Goal: Information Seeking & Learning: Learn about a topic

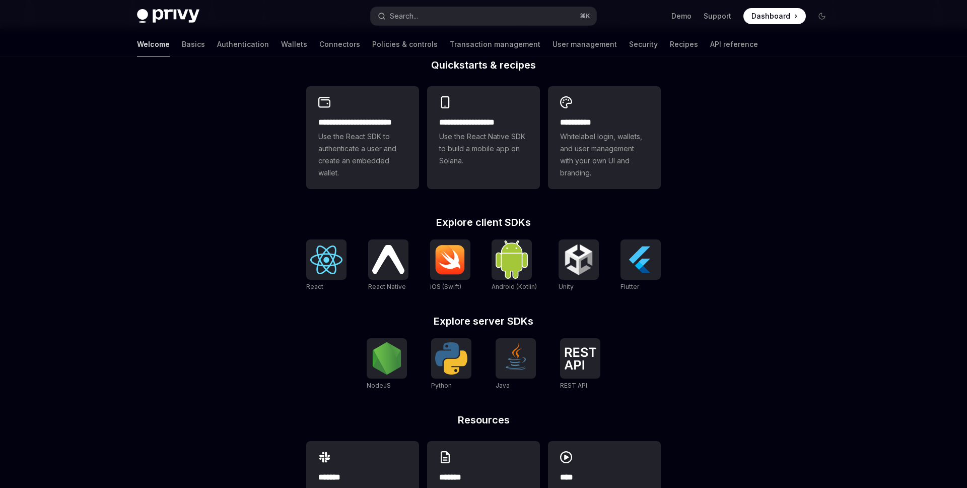
scroll to position [267, 0]
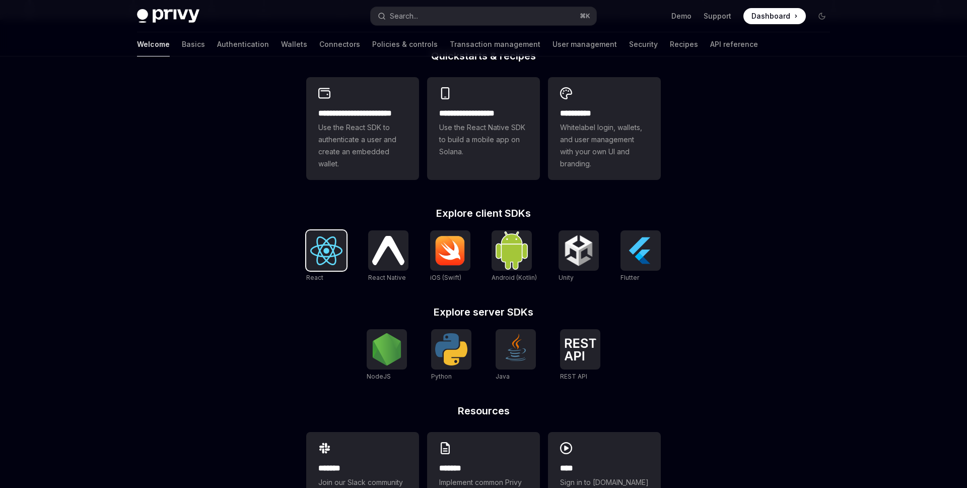
click at [332, 245] on img at bounding box center [326, 250] width 32 height 29
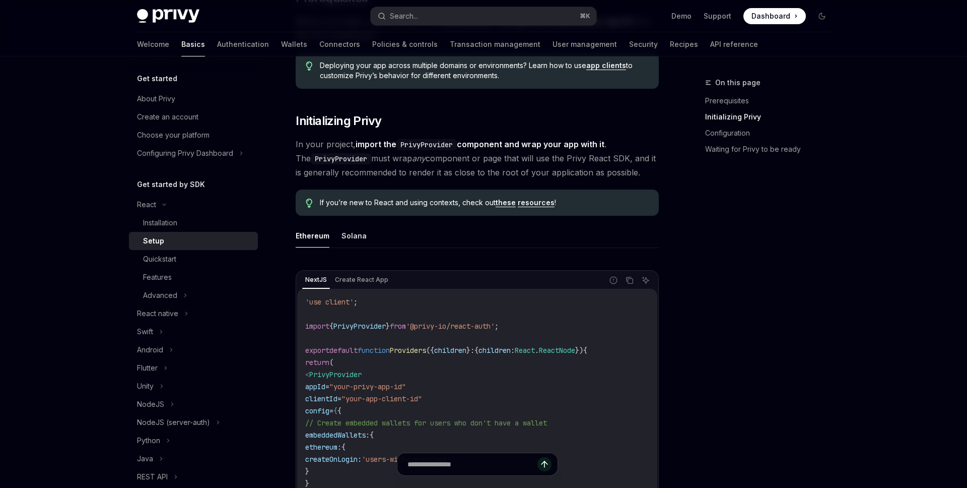
scroll to position [255, 0]
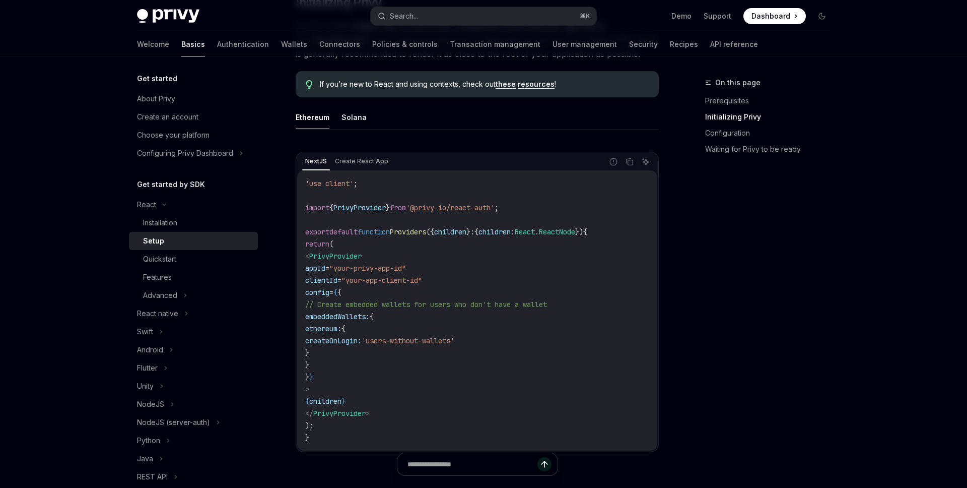
drag, startPoint x: 336, startPoint y: 313, endPoint x: 396, endPoint y: 360, distance: 75.7
click at [396, 360] on code "'use client' ; import { PrivyProvider } from '@privy-io/react-auth' ; export de…" at bounding box center [477, 310] width 344 height 266
drag, startPoint x: 426, startPoint y: 341, endPoint x: 511, endPoint y: 342, distance: 85.7
click at [454, 342] on span "'users-without-wallets'" at bounding box center [408, 340] width 93 height 9
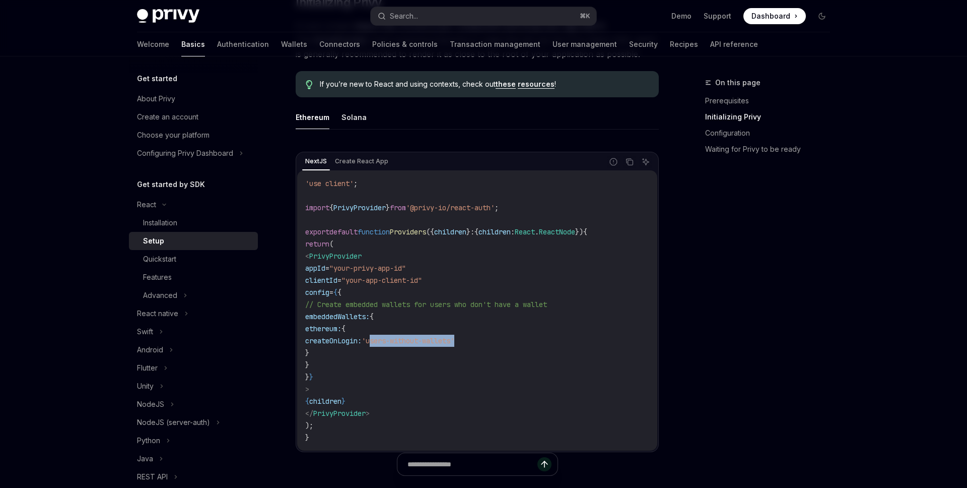
click at [454, 342] on span "'users-without-wallets'" at bounding box center [408, 340] width 93 height 9
click at [182, 220] on div "Installation" at bounding box center [197, 223] width 109 height 12
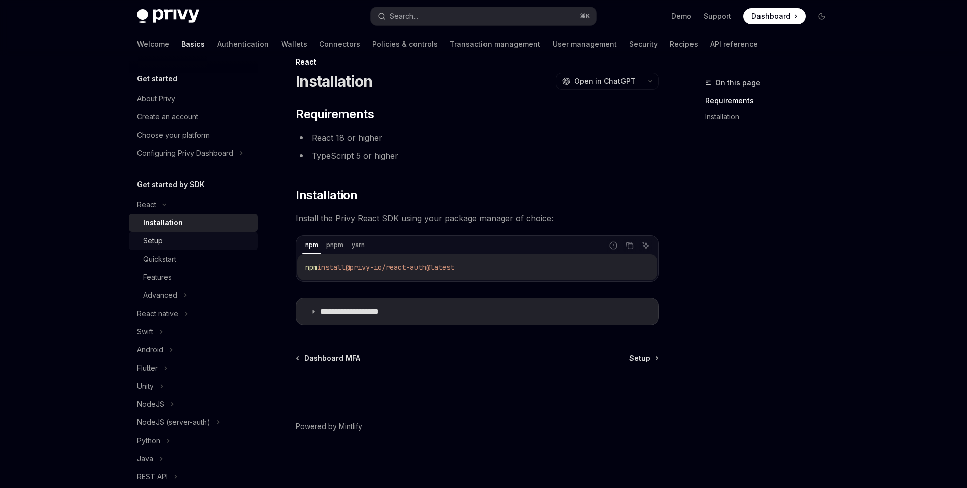
scroll to position [21, 0]
click at [191, 258] on div "Quickstart" at bounding box center [197, 259] width 109 height 12
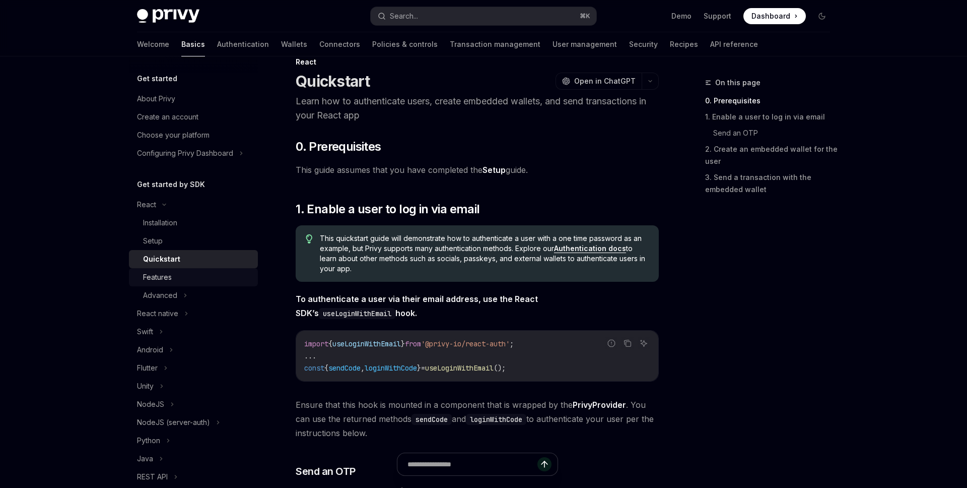
click at [220, 269] on link "Features" at bounding box center [193, 277] width 129 height 18
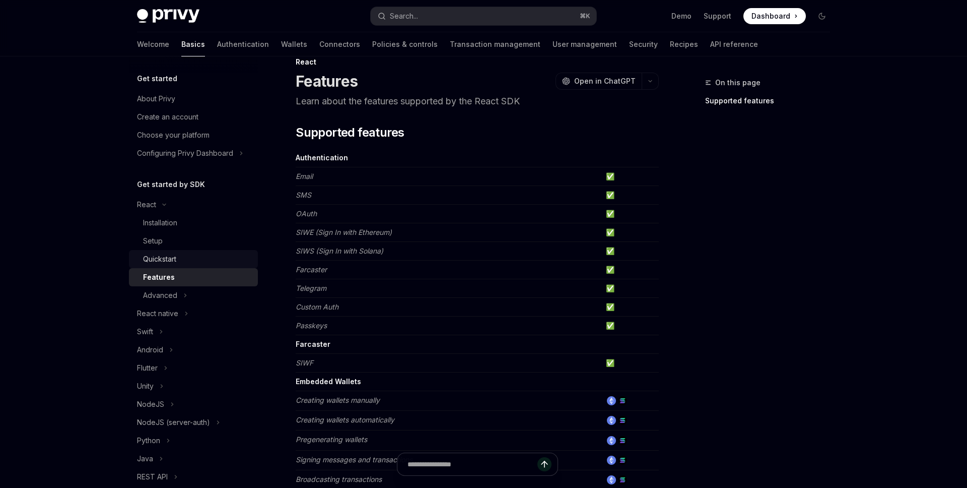
click at [210, 255] on div "Quickstart" at bounding box center [197, 259] width 109 height 12
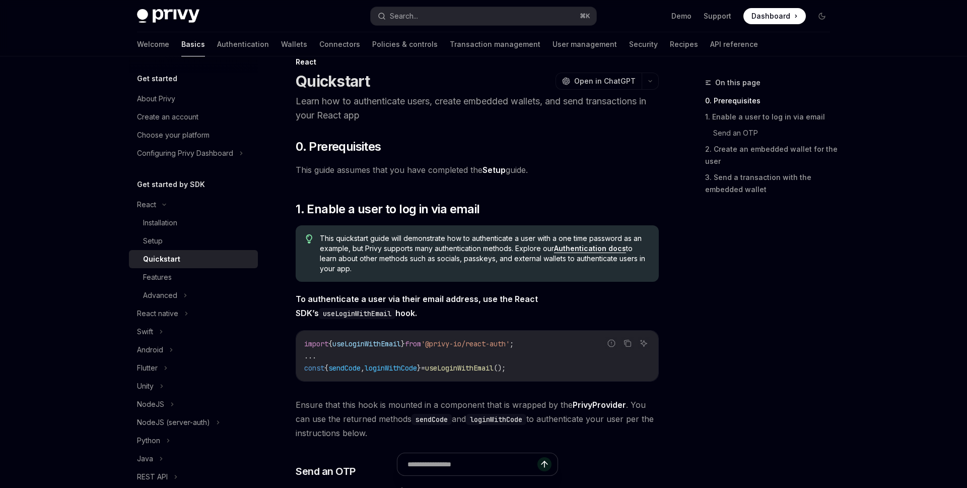
click at [463, 341] on span "'@privy-io/react-auth'" at bounding box center [465, 343] width 89 height 9
click at [494, 369] on span "useLoginWithEmail" at bounding box center [459, 367] width 69 height 9
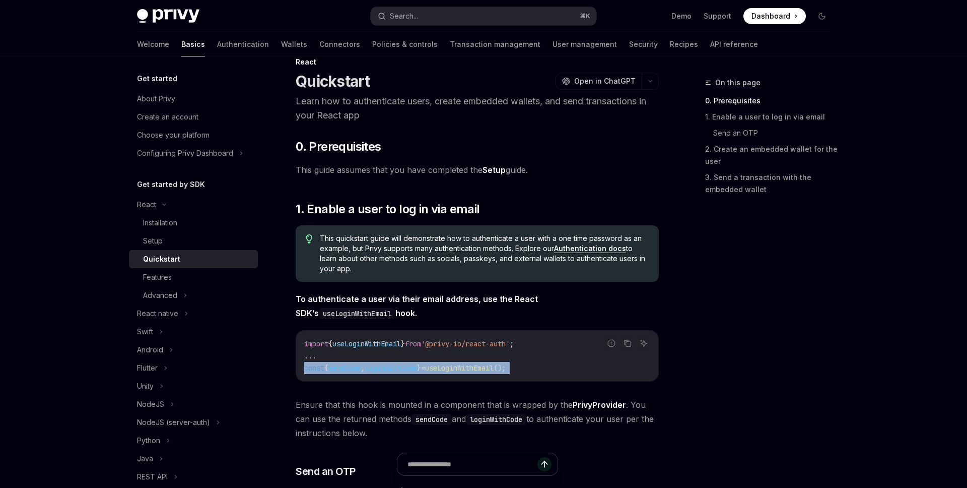
click at [494, 369] on span "useLoginWithEmail" at bounding box center [459, 367] width 69 height 9
click at [494, 368] on span "useLoginWithEmail" at bounding box center [459, 367] width 69 height 9
click at [175, 236] on div "Setup" at bounding box center [197, 241] width 109 height 12
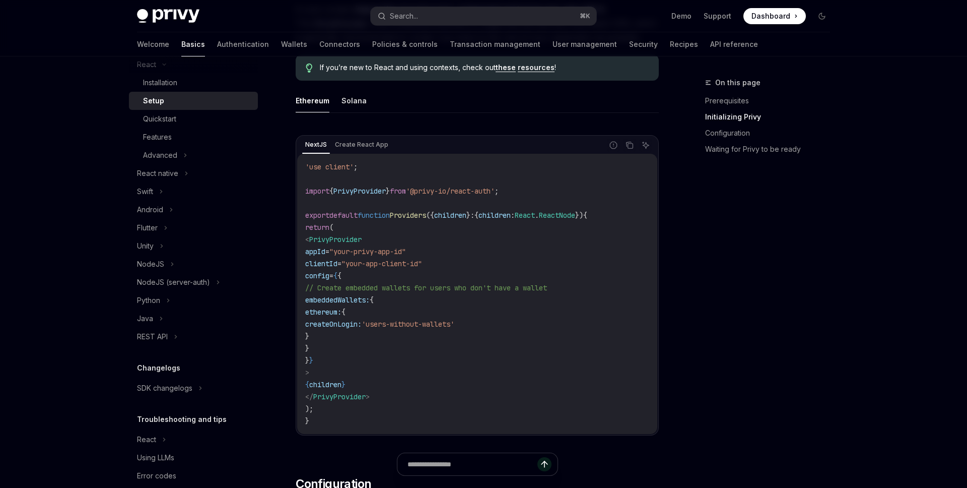
scroll to position [278, 0]
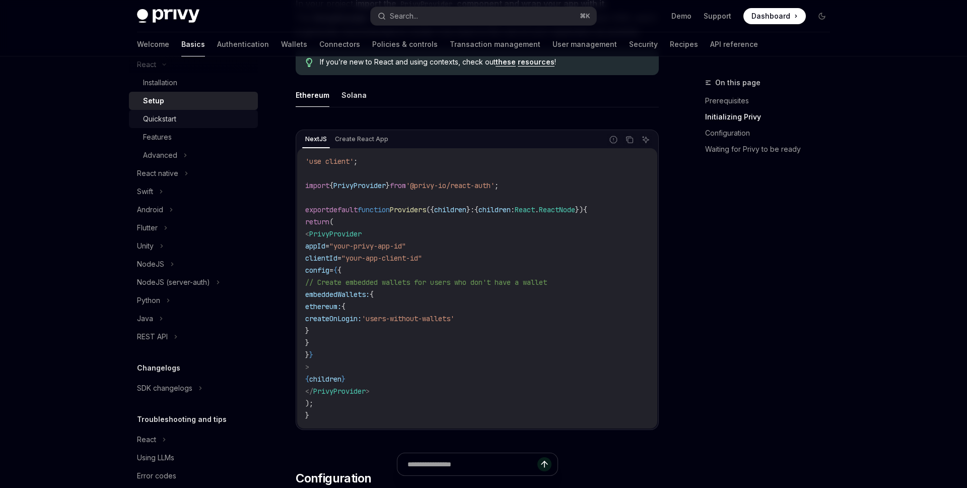
click at [200, 118] on div "Quickstart" at bounding box center [197, 119] width 109 height 12
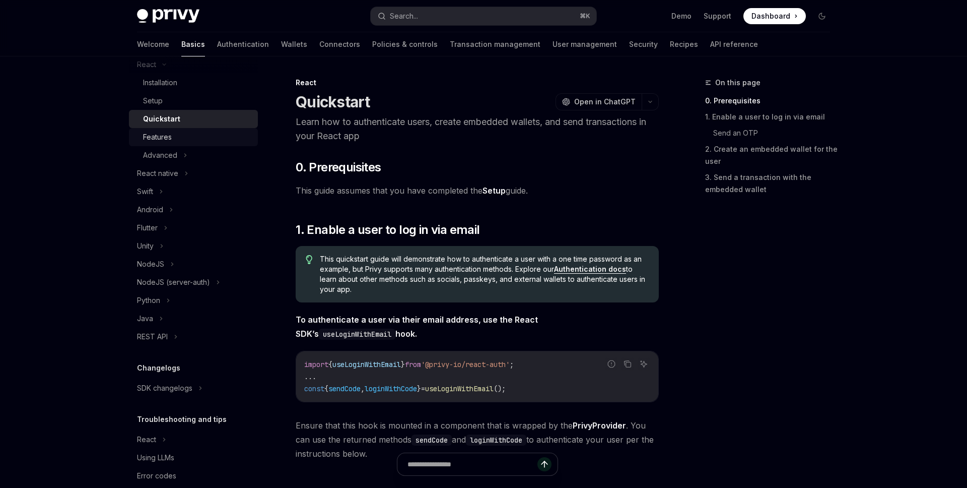
click at [202, 131] on div "Features" at bounding box center [197, 137] width 109 height 12
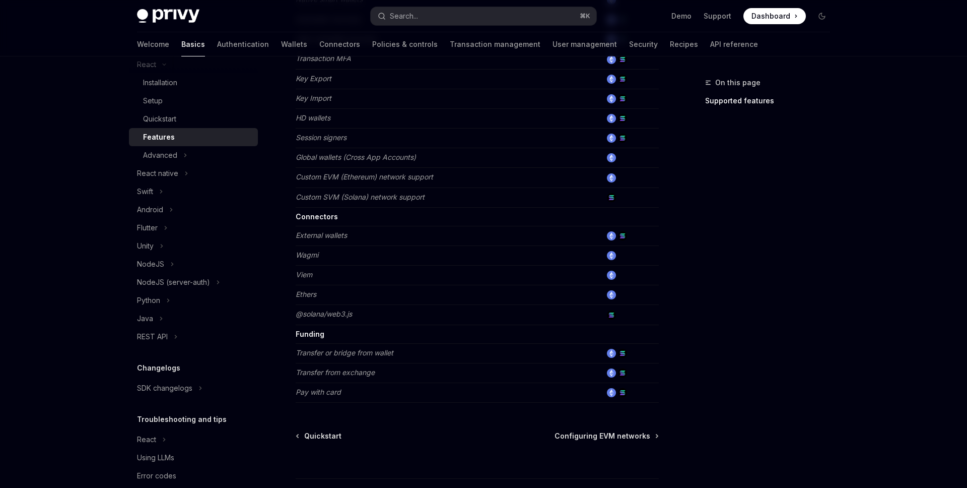
scroll to position [523, 0]
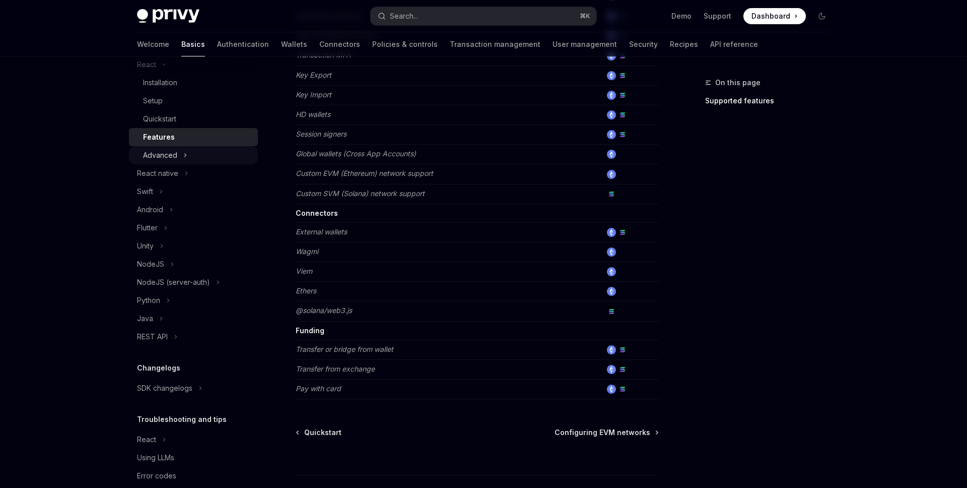
click at [204, 162] on div "Advanced" at bounding box center [193, 155] width 129 height 18
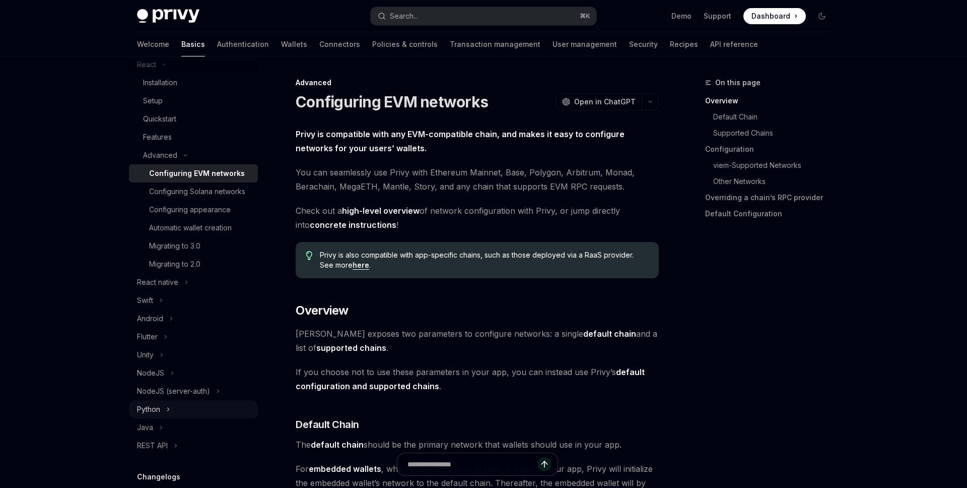
click at [203, 417] on div "Python" at bounding box center [193, 409] width 129 height 18
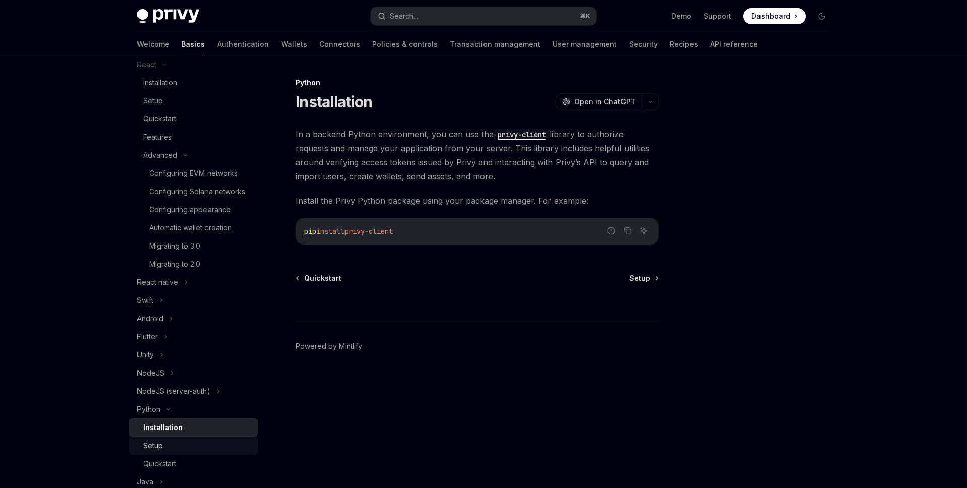
click at [195, 440] on div "Setup" at bounding box center [197, 445] width 109 height 12
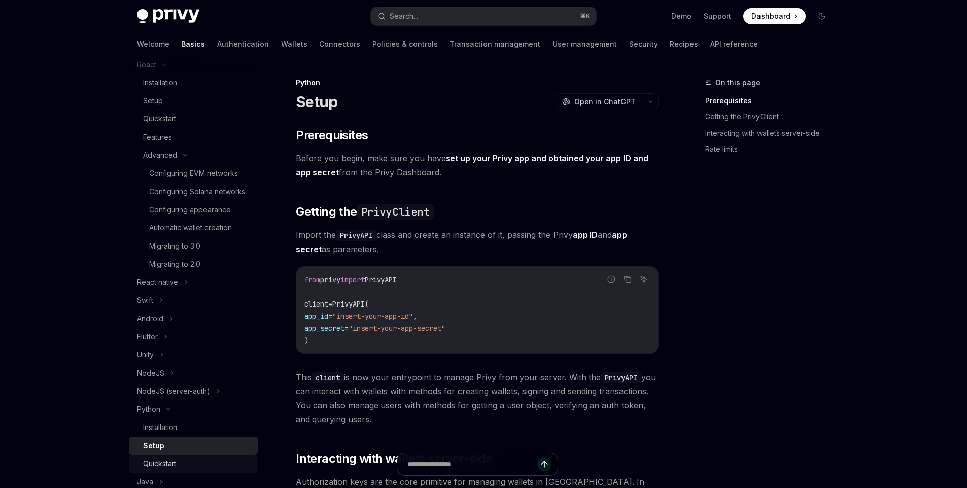
click at [200, 461] on div "Quickstart" at bounding box center [197, 463] width 109 height 12
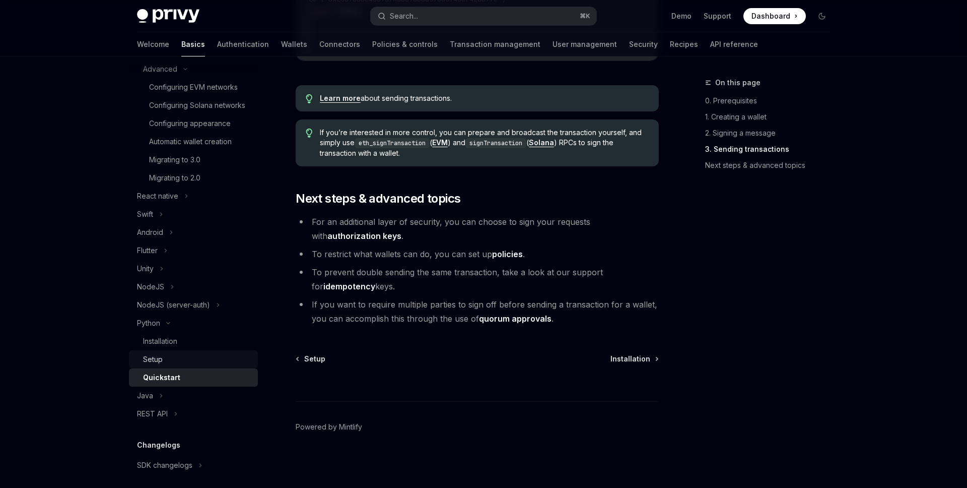
scroll to position [320, 0]
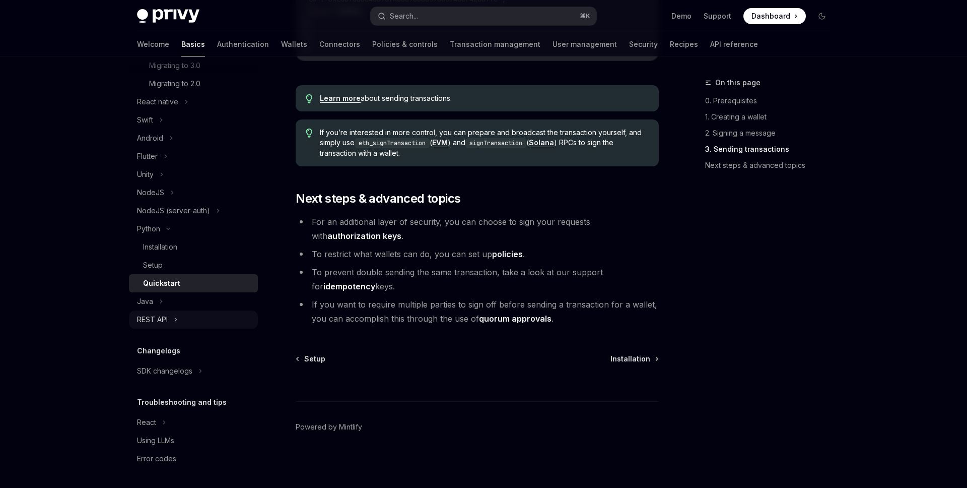
click at [188, 316] on div "REST API" at bounding box center [193, 319] width 129 height 18
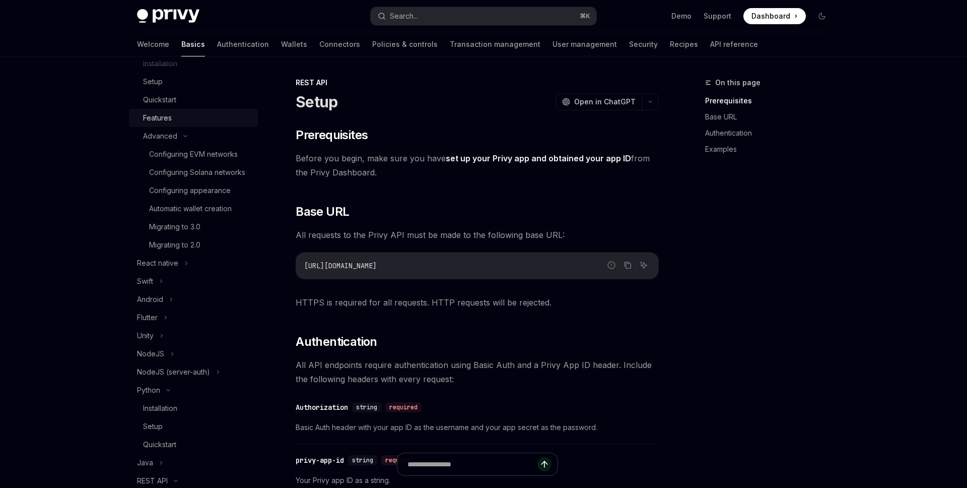
scroll to position [65, 0]
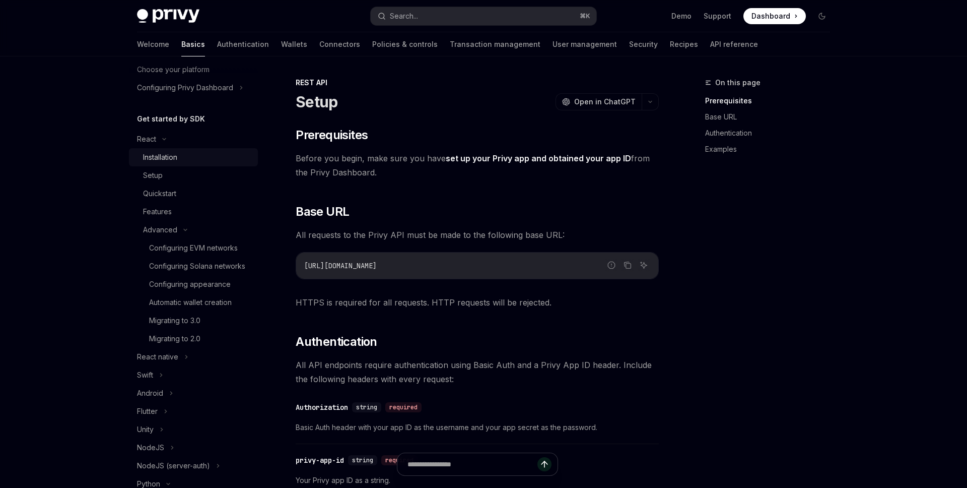
click at [215, 153] on div "Installation" at bounding box center [197, 157] width 109 height 12
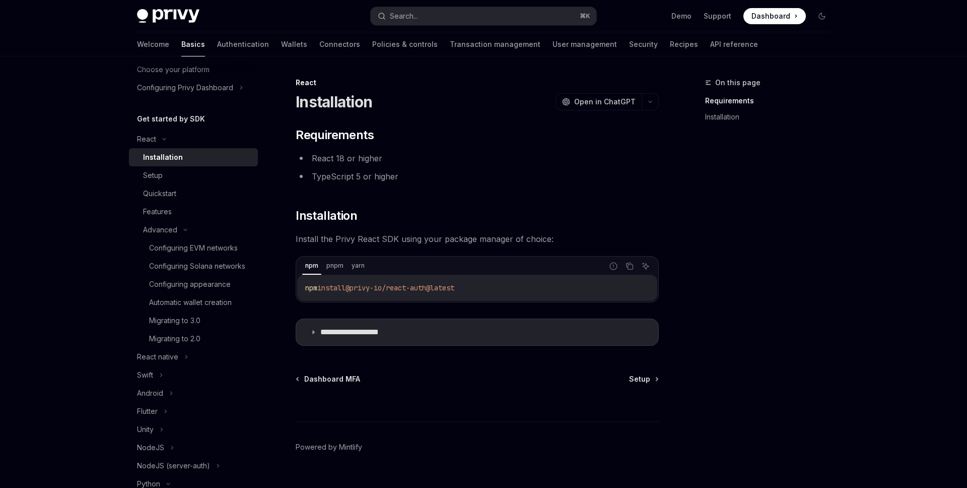
click at [420, 287] on span "@privy-io/react-auth@latest" at bounding box center [400, 287] width 109 height 9
click at [438, 290] on span "@privy-io/react-auth@latest" at bounding box center [400, 287] width 109 height 9
click at [171, 175] on div "Setup" at bounding box center [197, 175] width 109 height 12
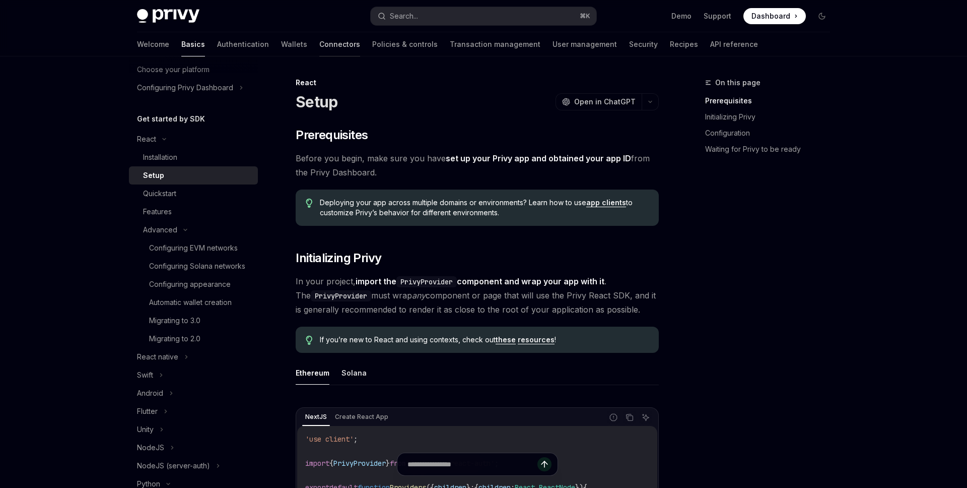
click at [319, 47] on link "Connectors" at bounding box center [339, 44] width 41 height 24
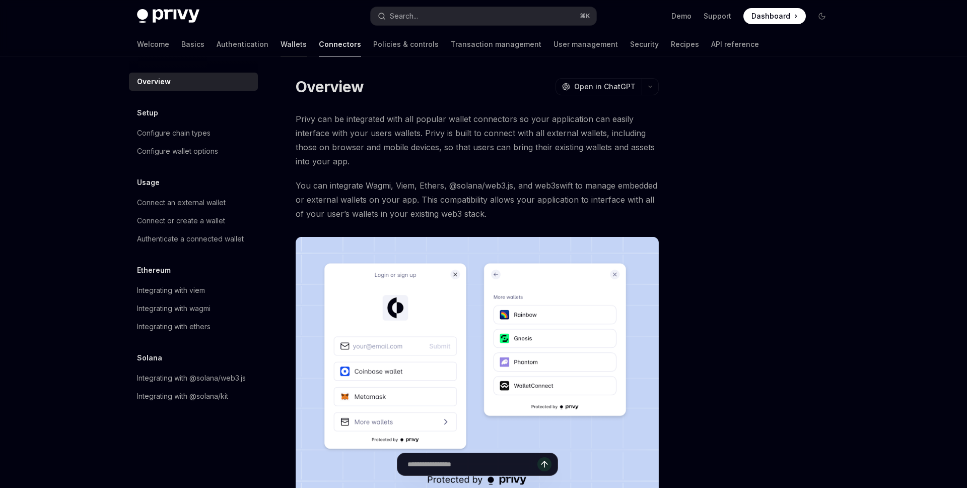
click at [281, 43] on link "Wallets" at bounding box center [294, 44] width 26 height 24
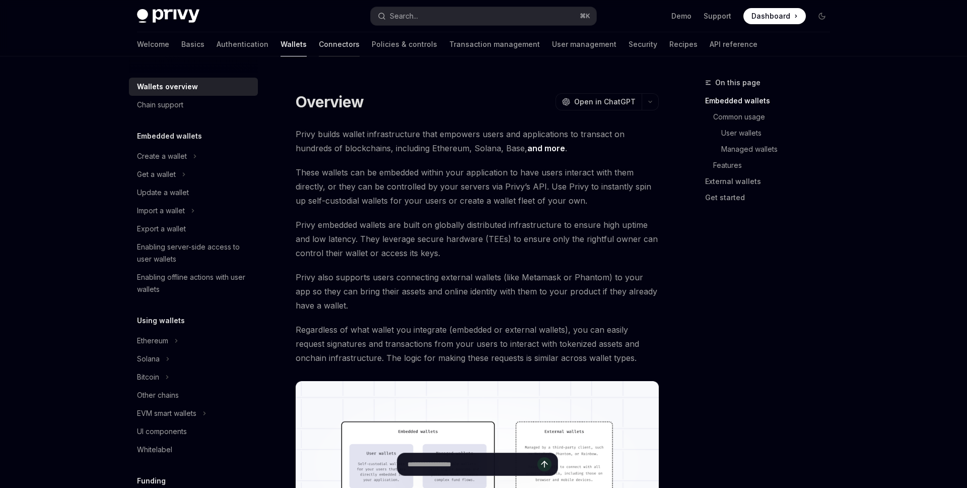
click at [319, 43] on link "Connectors" at bounding box center [339, 44] width 41 height 24
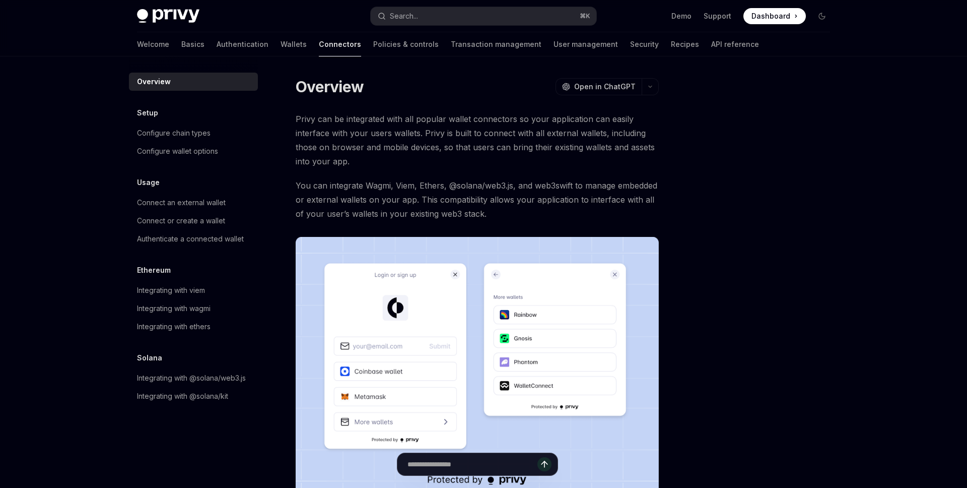
click at [231, 45] on div "Welcome Basics Authentication Wallets Connectors Policies & controls Transactio…" at bounding box center [448, 44] width 622 height 24
click at [281, 45] on link "Wallets" at bounding box center [294, 44] width 26 height 24
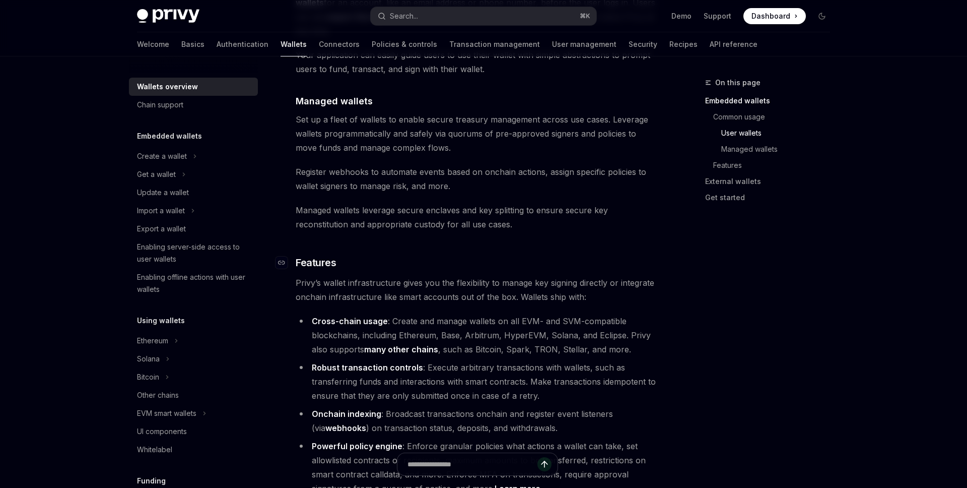
scroll to position [30, 0]
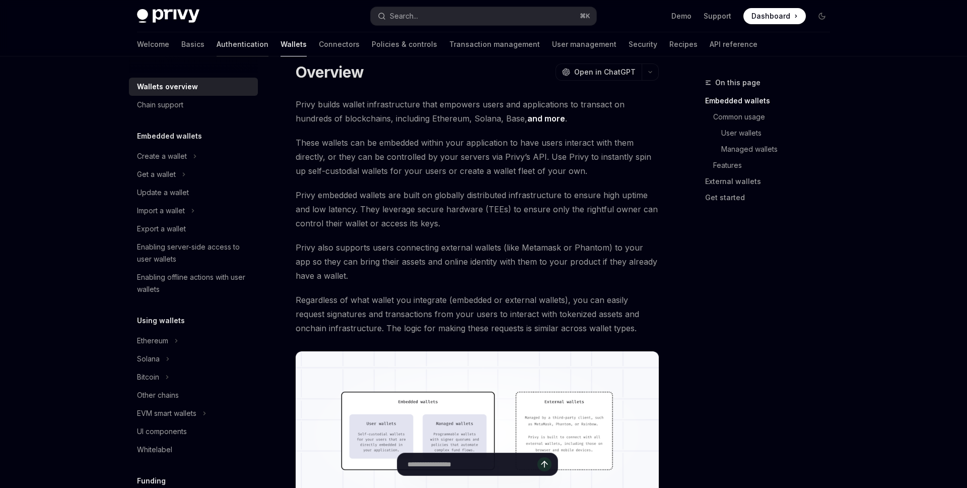
click at [217, 41] on link "Authentication" at bounding box center [243, 44] width 52 height 24
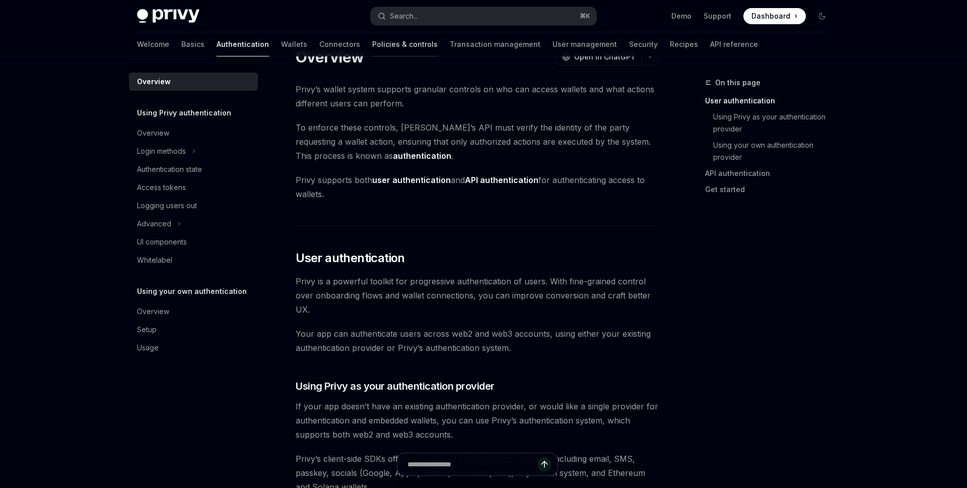
click at [372, 42] on link "Policies & controls" at bounding box center [404, 44] width 65 height 24
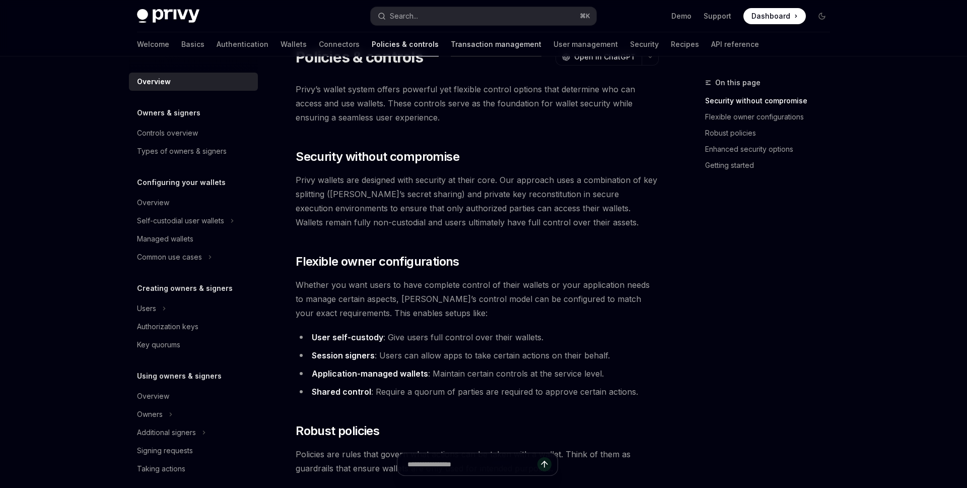
click at [451, 44] on link "Transaction management" at bounding box center [496, 44] width 91 height 24
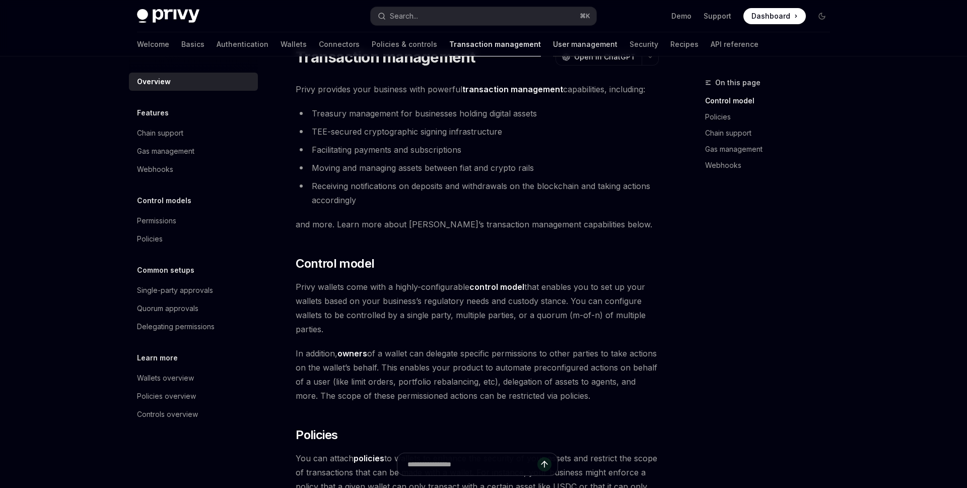
click at [553, 46] on link "User management" at bounding box center [585, 44] width 64 height 24
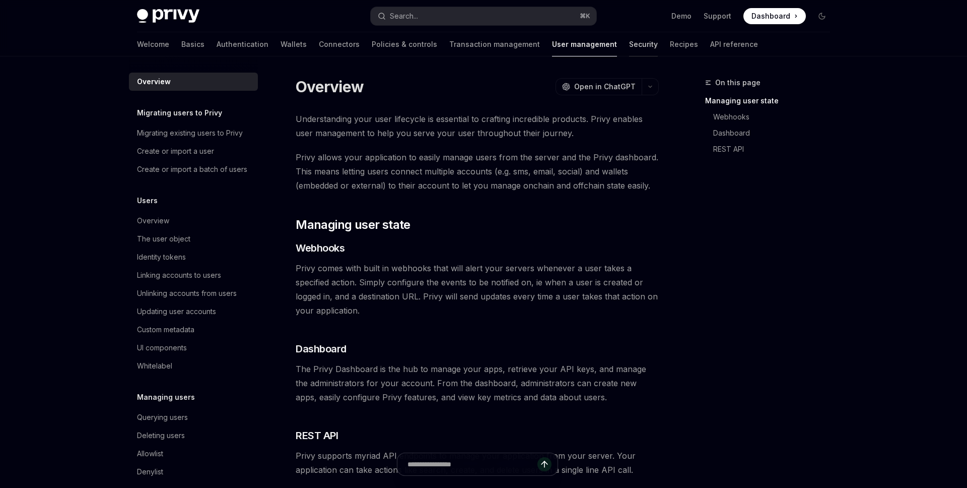
click at [629, 39] on link "Security" at bounding box center [643, 44] width 29 height 24
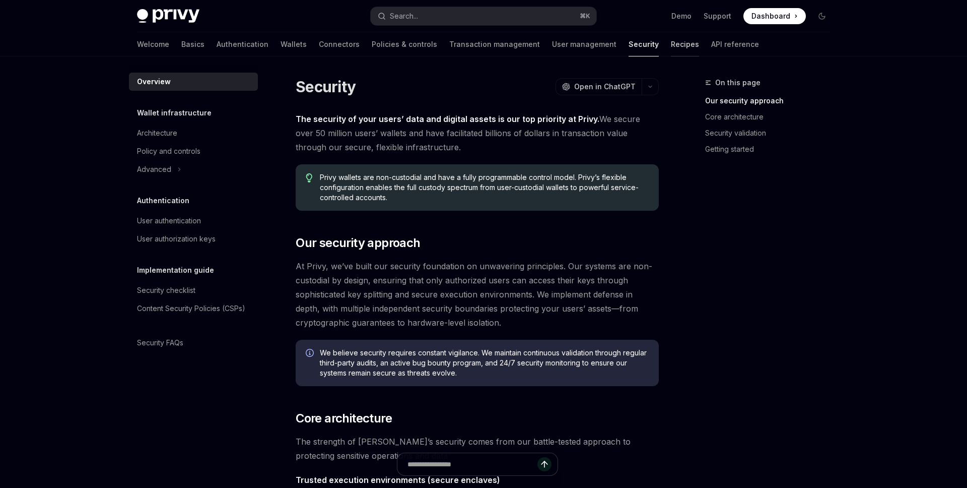
click at [671, 41] on link "Recipes" at bounding box center [685, 44] width 28 height 24
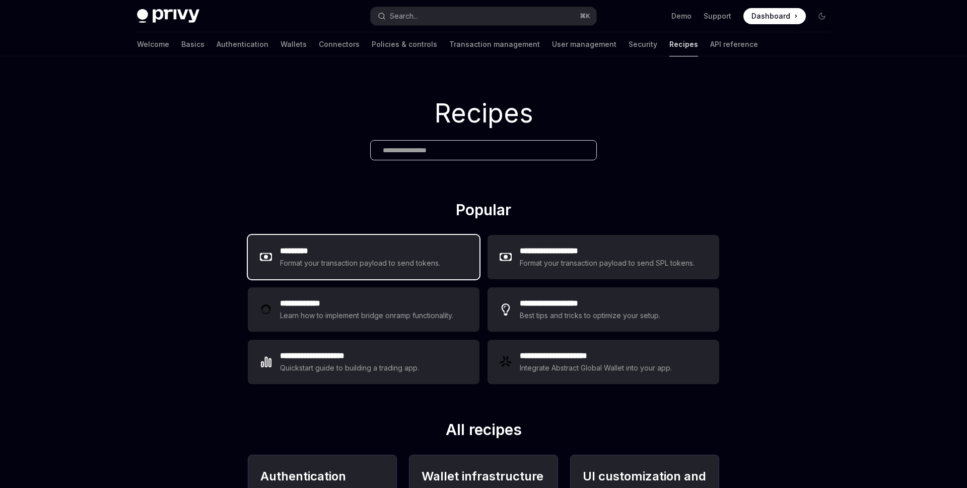
click at [387, 270] on div "********* Format your transaction payload to send tokens." at bounding box center [364, 257] width 232 height 44
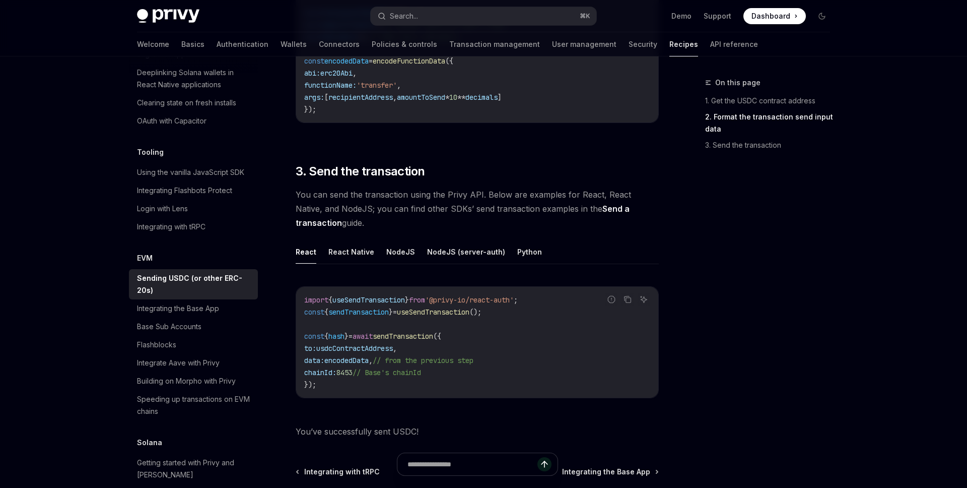
scroll to position [774, 0]
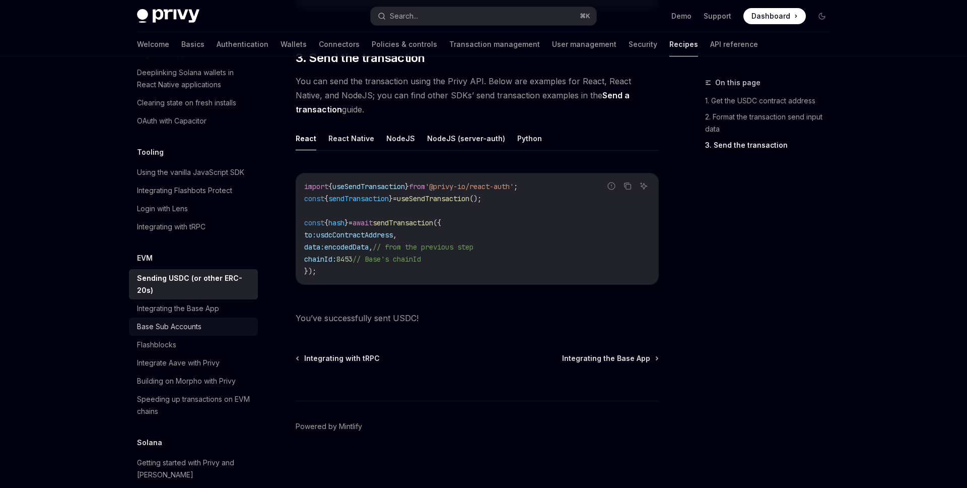
click at [194, 320] on div "Base Sub Accounts" at bounding box center [169, 326] width 64 height 12
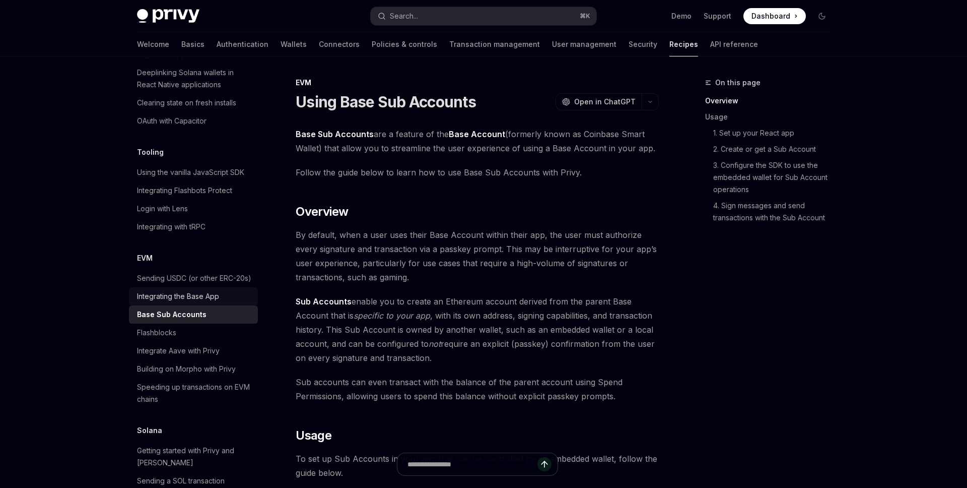
click at [230, 290] on div "Integrating the Base App" at bounding box center [194, 296] width 115 height 12
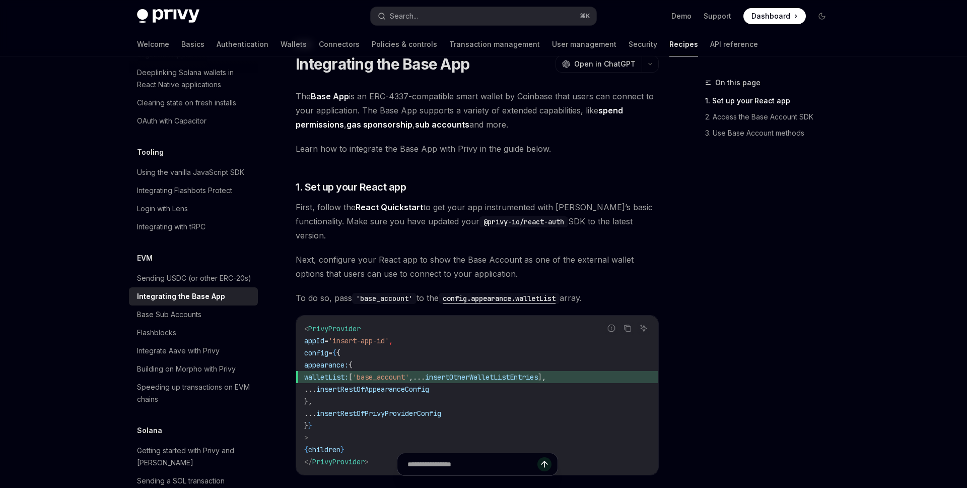
scroll to position [75, 0]
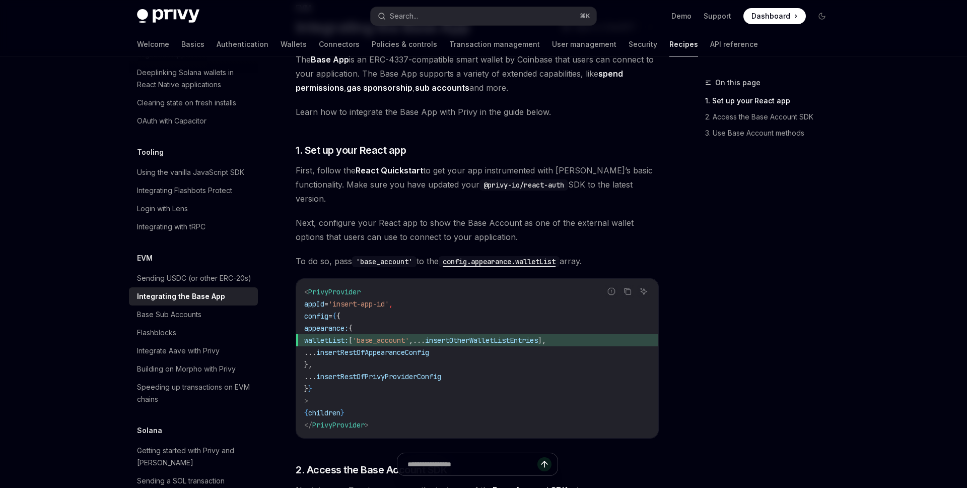
click at [379, 256] on code "'base_account'" at bounding box center [384, 261] width 64 height 11
click at [585, 224] on span "Next, configure your React app to show the Base Account as one of the external …" at bounding box center [477, 230] width 363 height 28
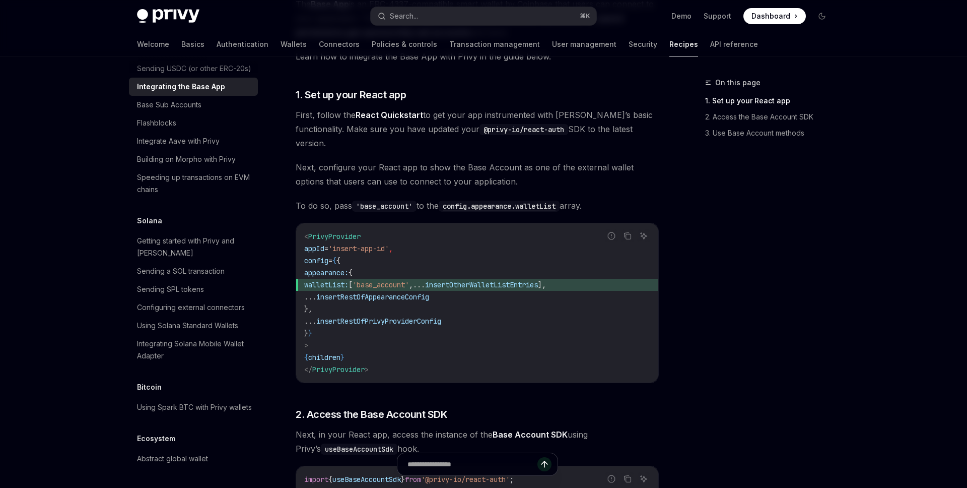
scroll to position [1302, 0]
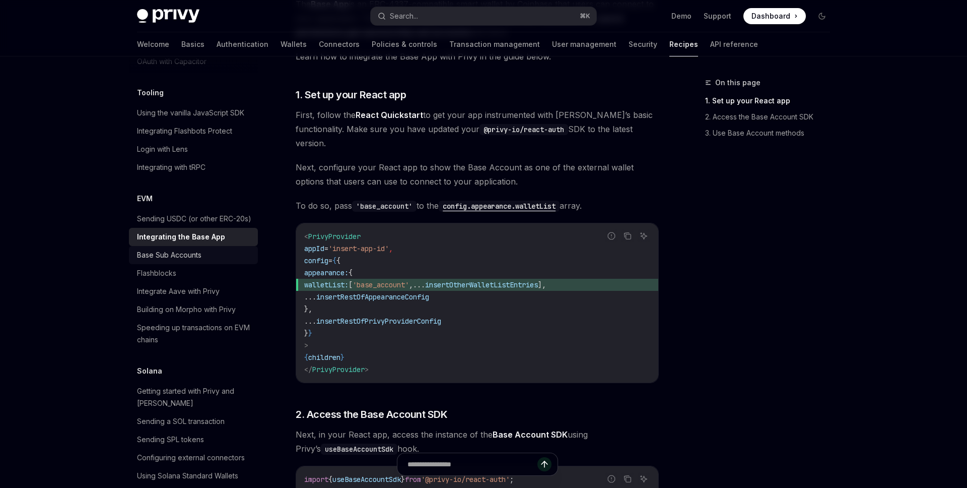
click at [202, 249] on div "Base Sub Accounts" at bounding box center [194, 255] width 115 height 12
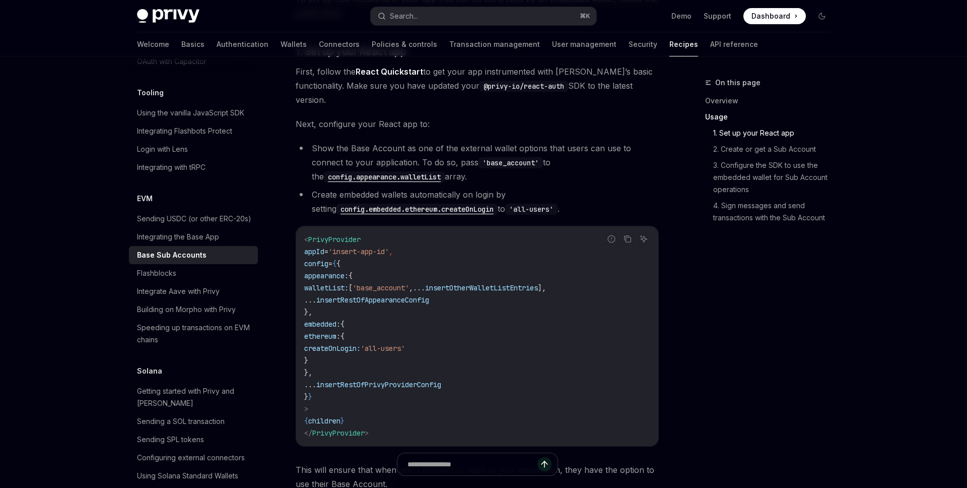
scroll to position [417, 0]
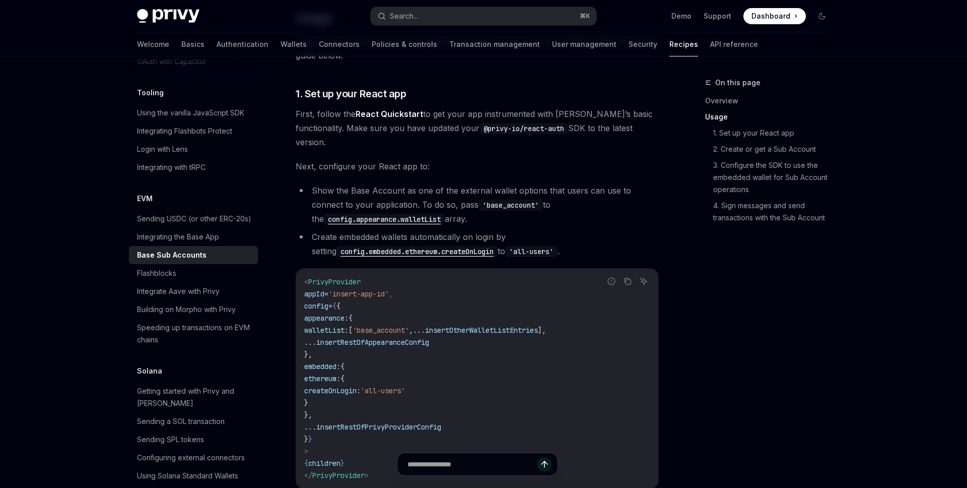
click at [163, 12] on img at bounding box center [168, 16] width 62 height 14
type textarea "*"
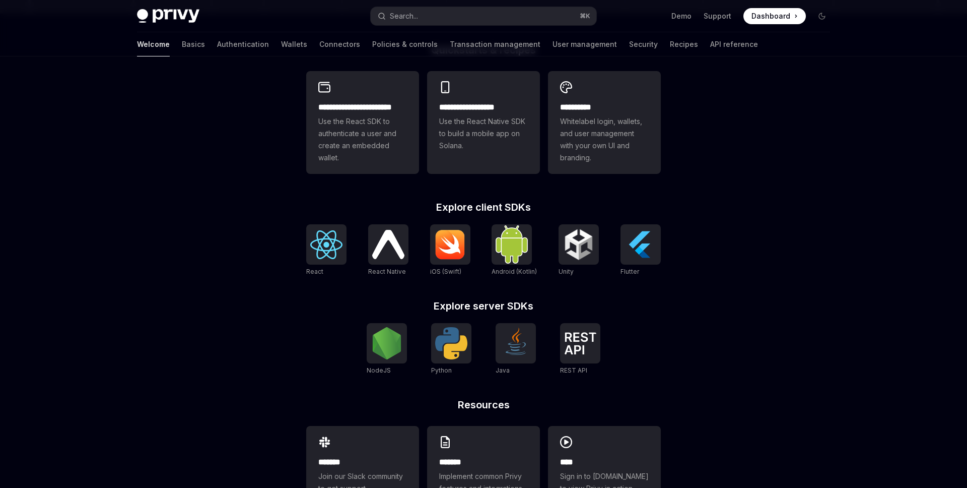
scroll to position [313, 0]
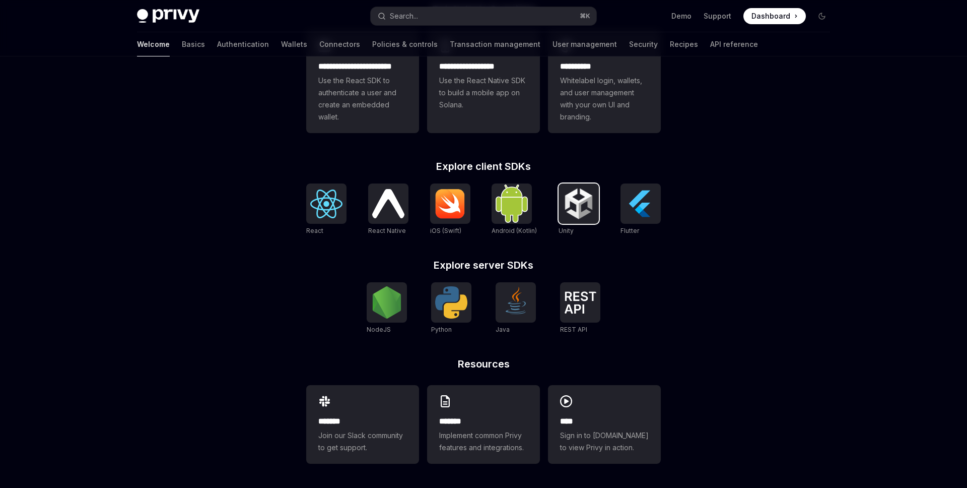
click at [566, 212] on img at bounding box center [579, 203] width 32 height 32
